Goal: Communication & Community: Connect with others

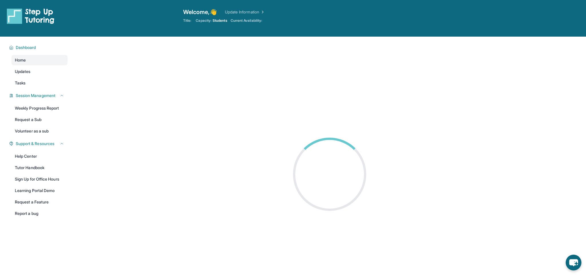
scroll to position [0, 0]
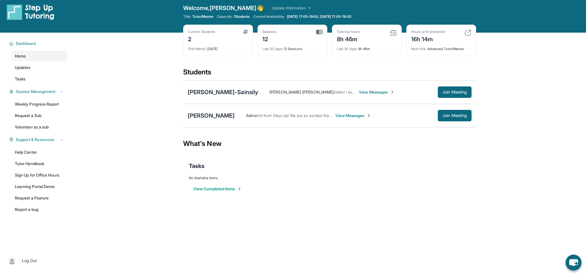
scroll to position [7, 0]
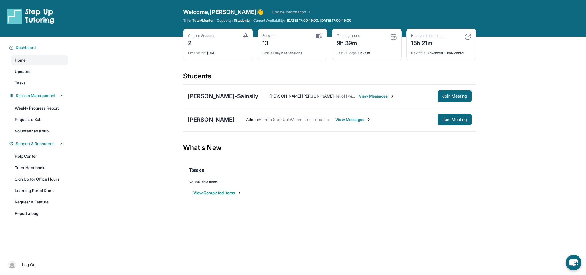
click at [394, 95] on span "View Messages" at bounding box center [377, 96] width 36 height 6
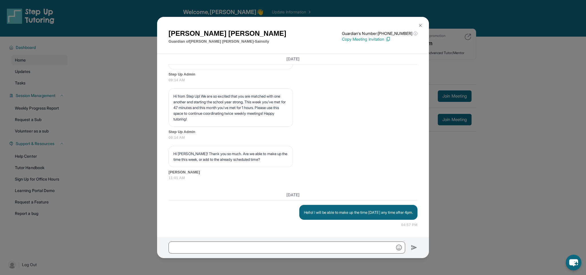
scroll to position [1, 0]
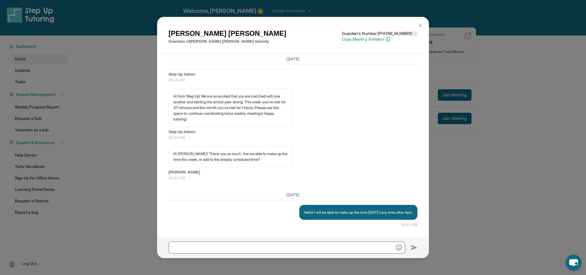
click at [421, 24] on img at bounding box center [420, 25] width 5 height 5
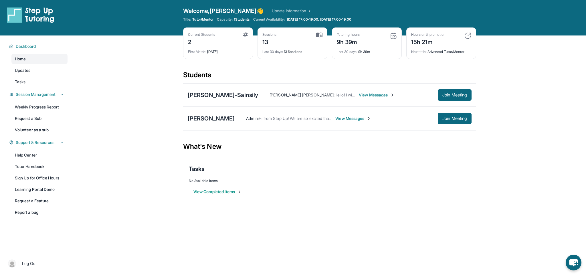
click at [227, 91] on div "[PERSON_NAME]-Sainsily [PERSON_NAME] [PERSON_NAME] : Hello! I will be able to m…" at bounding box center [329, 94] width 293 height 23
click at [230, 94] on div "[PERSON_NAME]-Sainsily" at bounding box center [223, 95] width 70 height 8
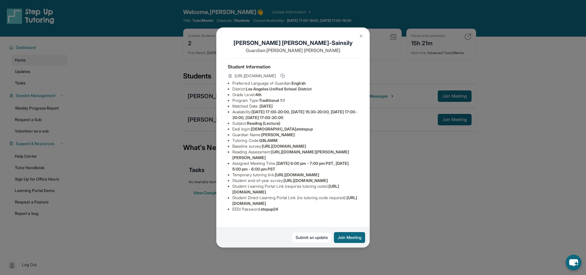
scroll to position [0, 0]
click at [422, 182] on div "[PERSON_NAME]-Sainsily Guardian: [PERSON_NAME] Student Information [URL][DOMAIN…" at bounding box center [293, 137] width 586 height 275
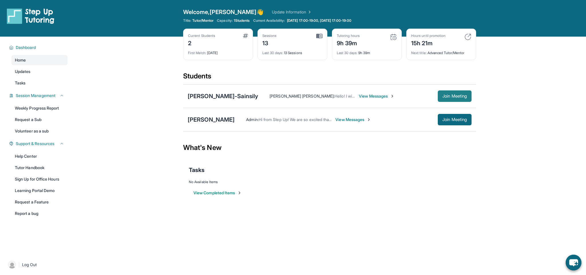
click at [444, 95] on span "Join Meeting" at bounding box center [455, 96] width 25 height 3
